Goal: Transaction & Acquisition: Purchase product/service

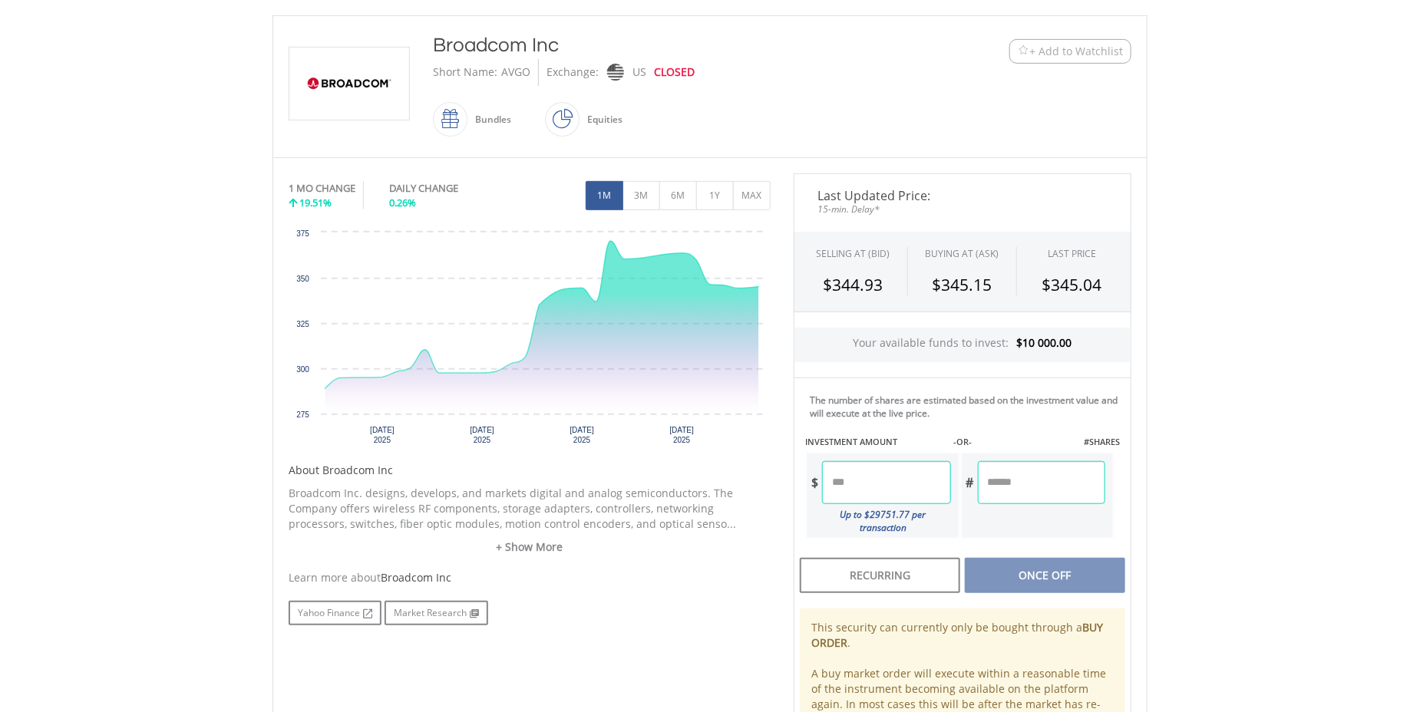
scroll to position [384, 0]
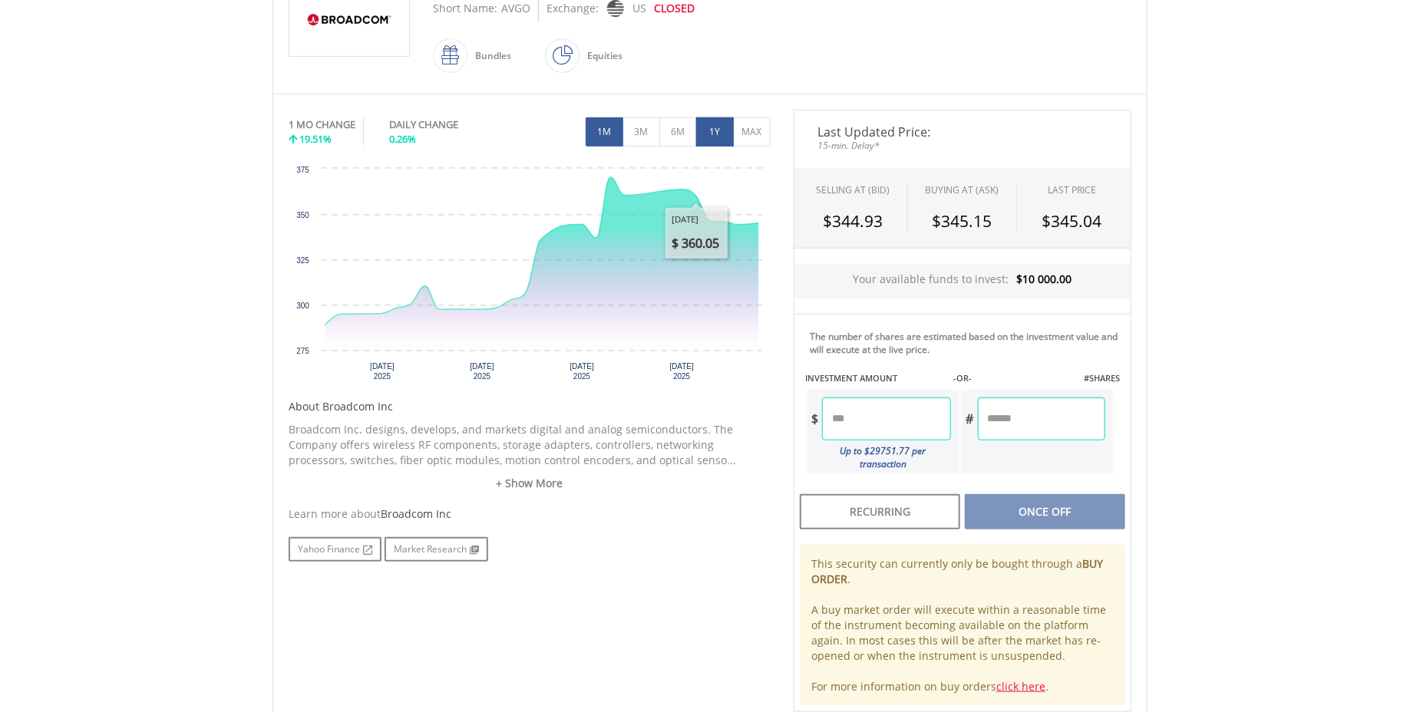
click at [708, 134] on button "1Y" at bounding box center [715, 131] width 38 height 29
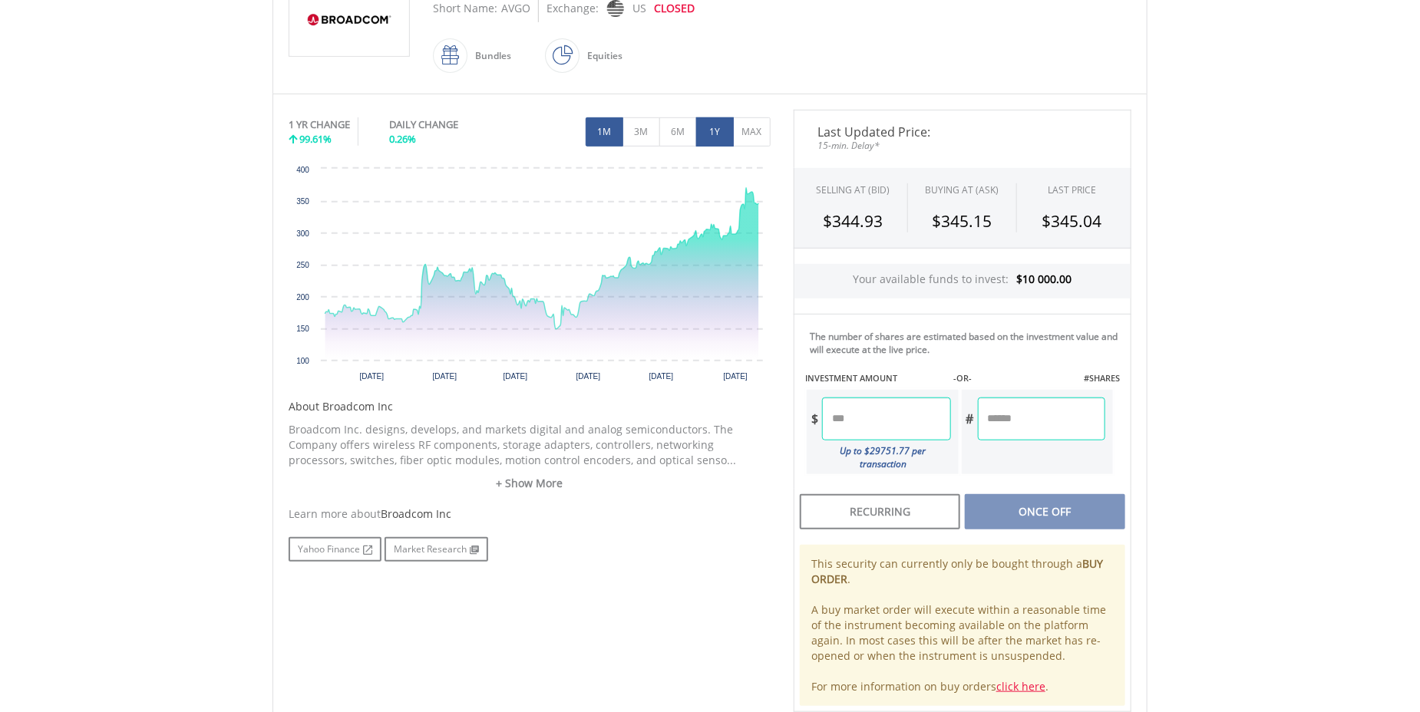
click at [602, 124] on button "1M" at bounding box center [605, 131] width 38 height 29
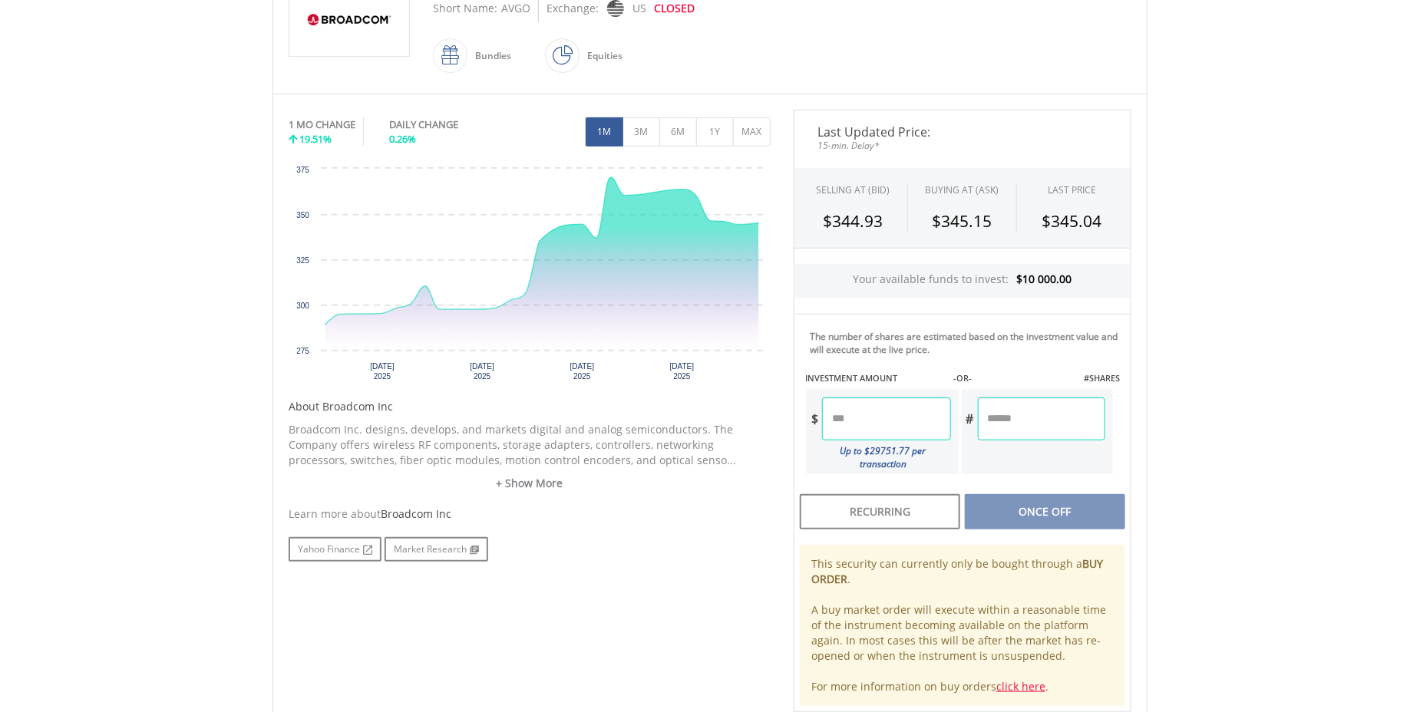
click at [871, 412] on input "number" at bounding box center [886, 419] width 128 height 43
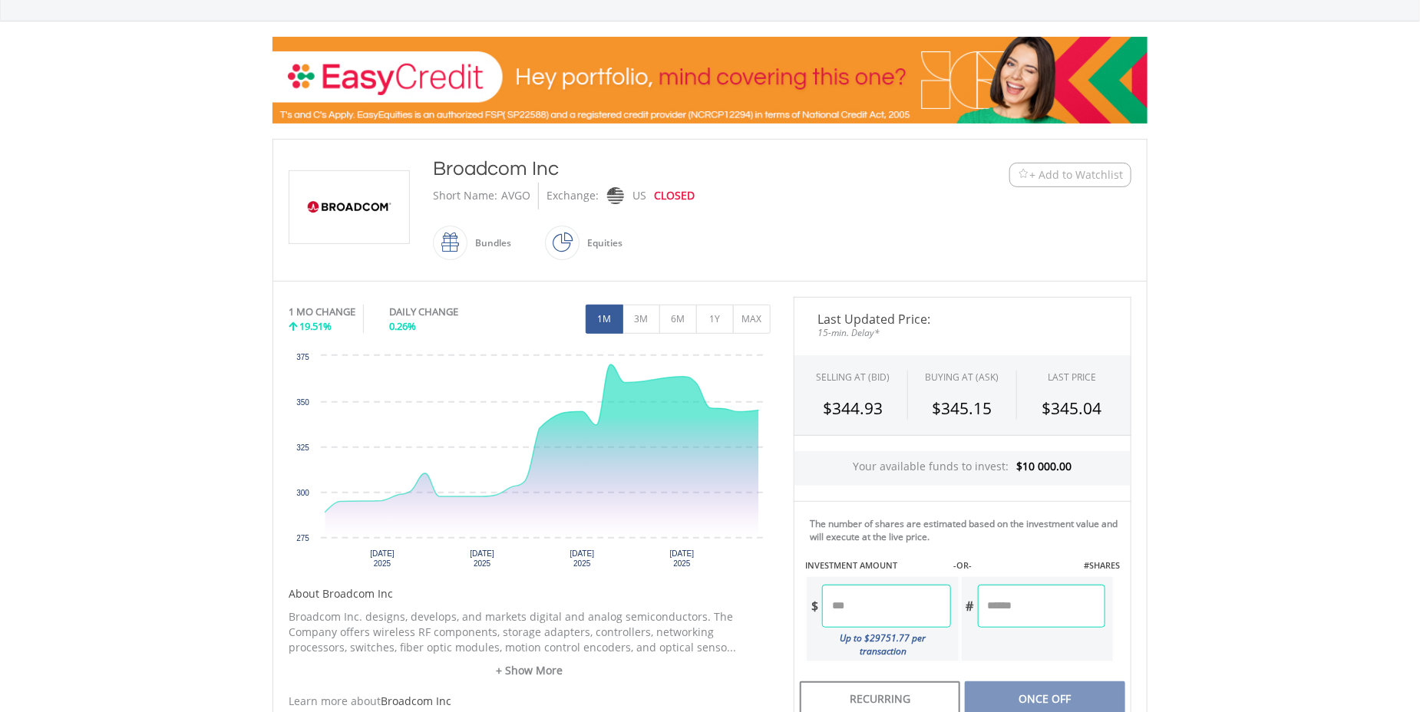
scroll to position [193, 0]
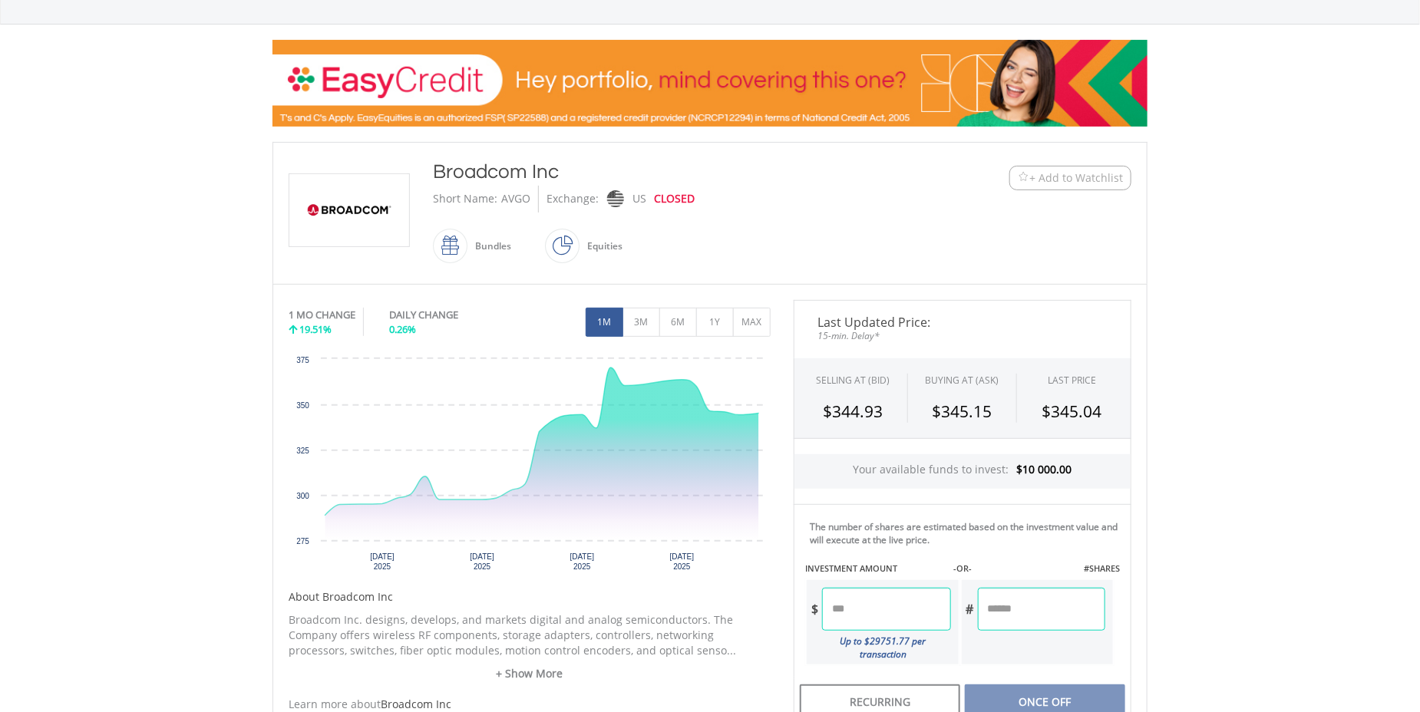
click at [580, 251] on span at bounding box center [580, 246] width 0 height 35
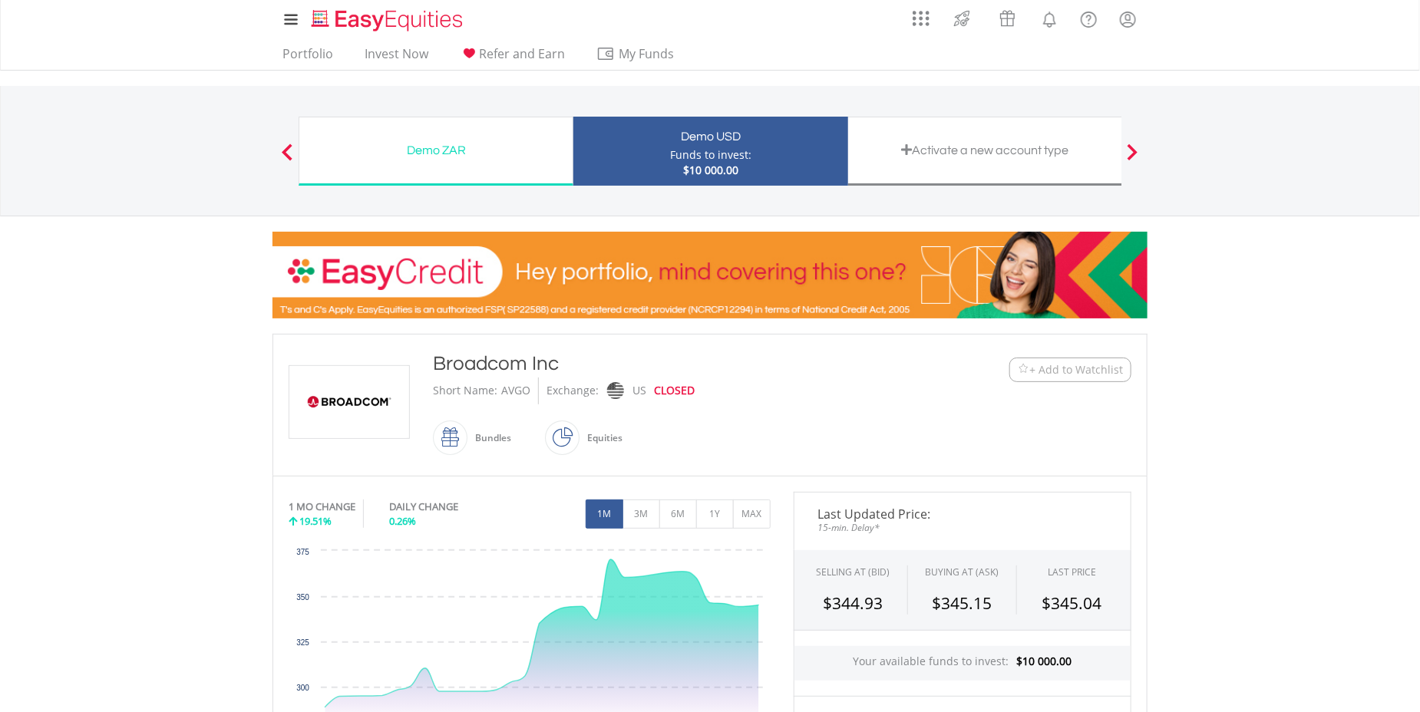
scroll to position [0, 0]
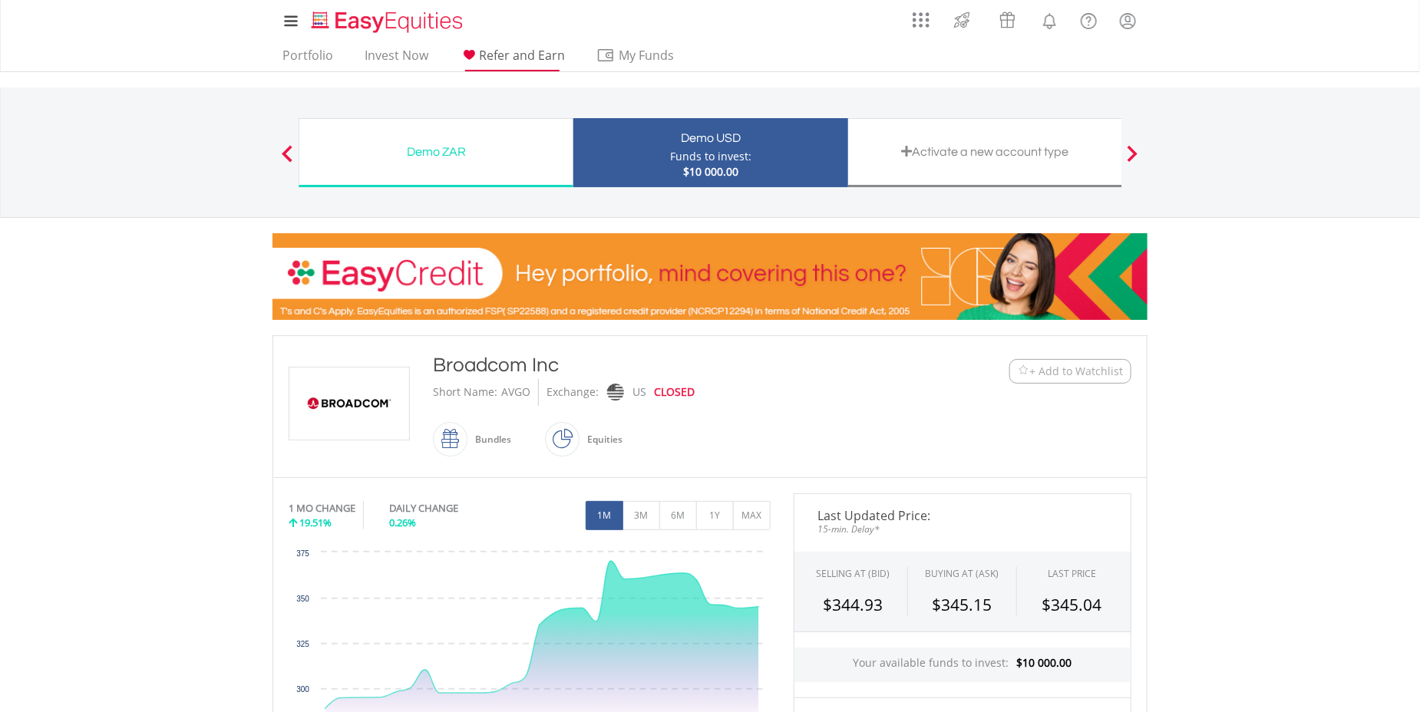
click at [491, 53] on span "Refer and Earn" at bounding box center [522, 55] width 86 height 17
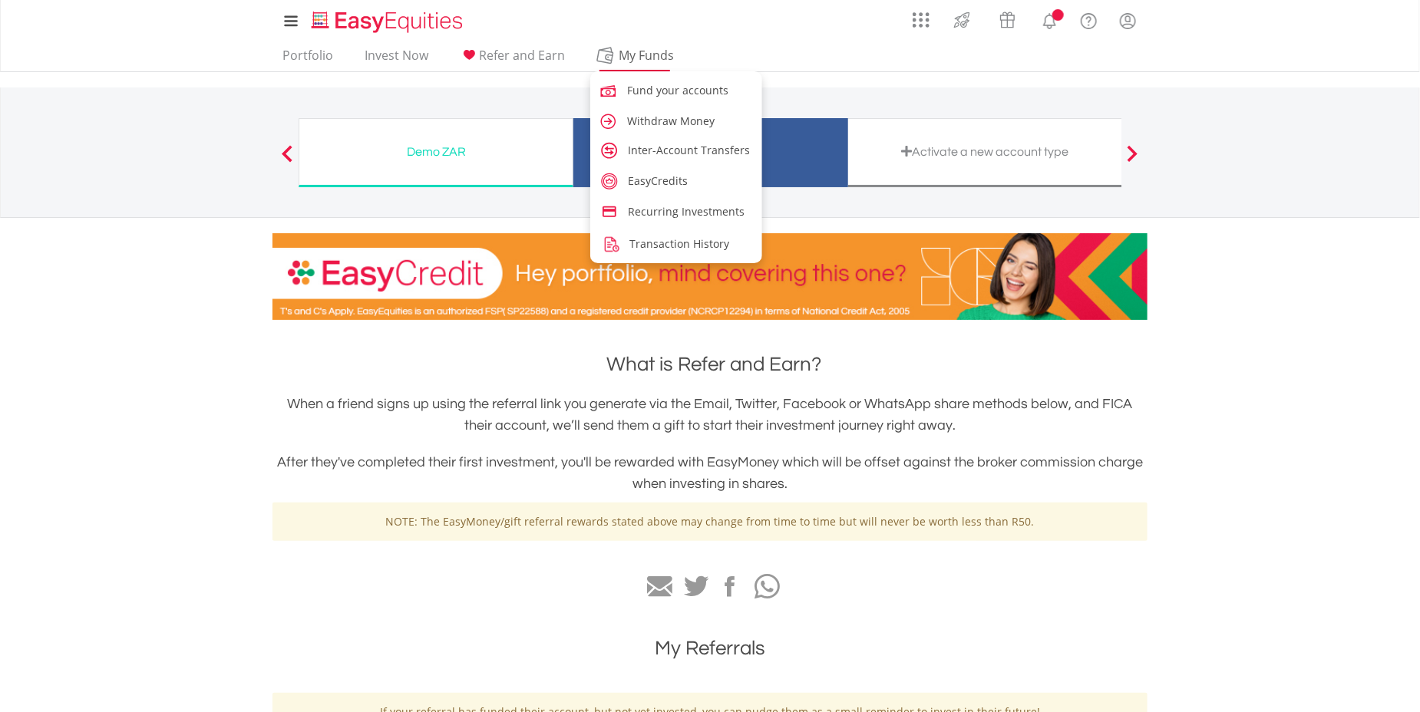
click at [623, 50] on span "My Funds" at bounding box center [647, 55] width 101 height 20
